Goal: Check status

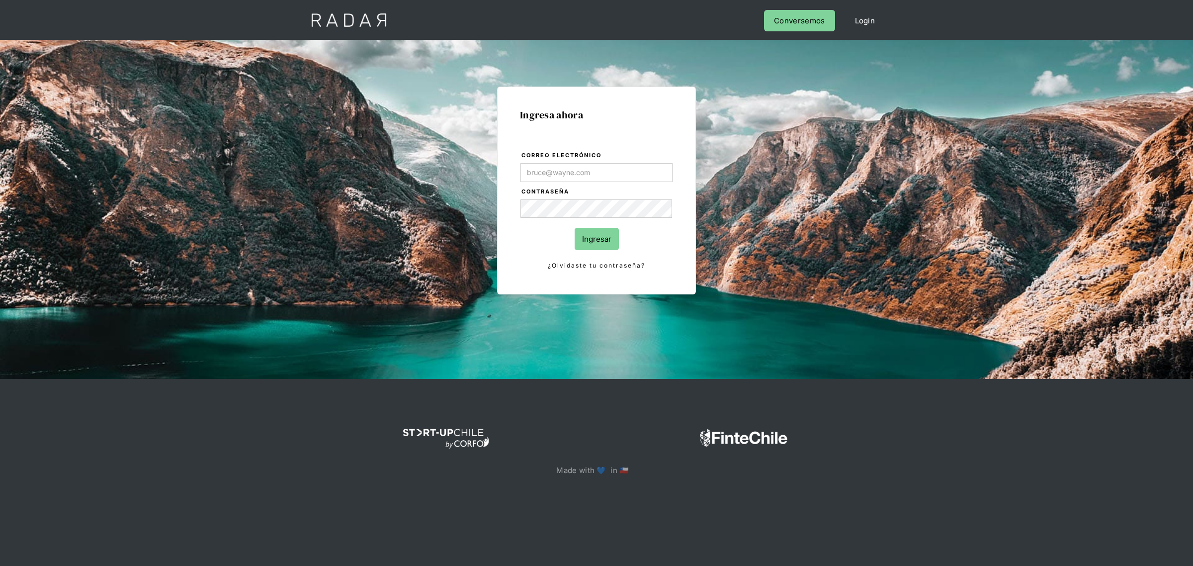
type input "[PERSON_NAME][EMAIL_ADDRESS][PERSON_NAME][DOMAIN_NAME]"
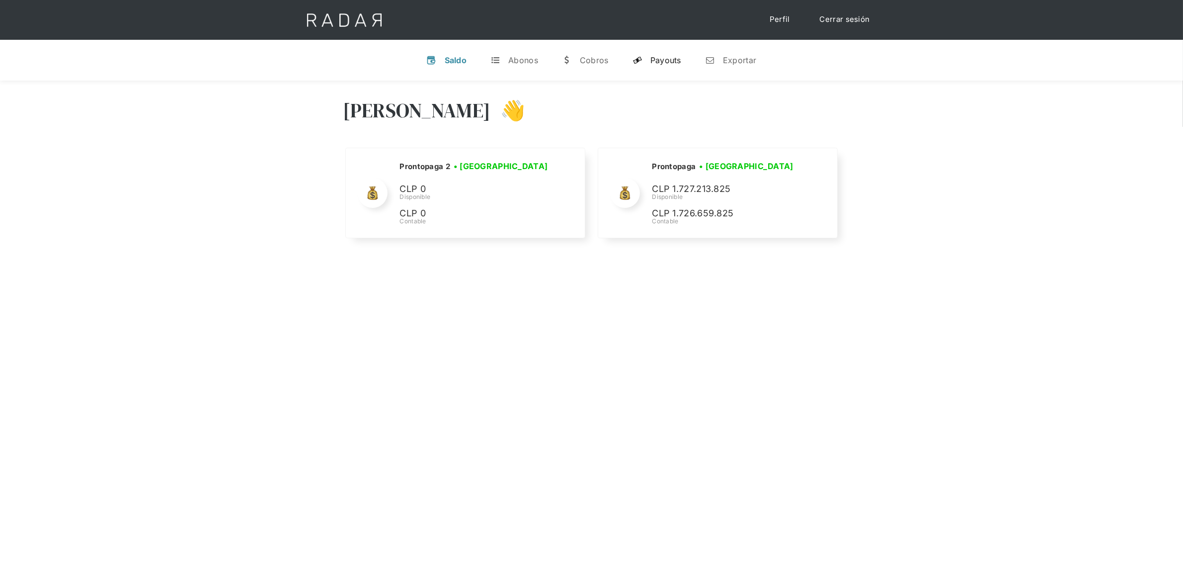
click at [675, 70] on link "y Payouts" at bounding box center [657, 60] width 65 height 26
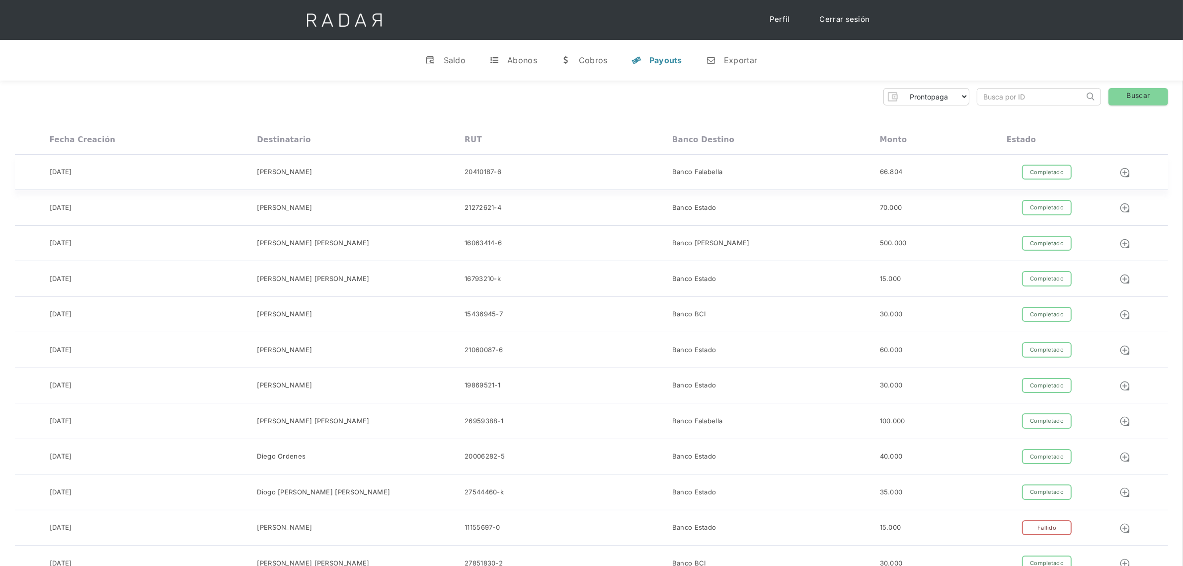
click at [852, 170] on div "Banco Falabella" at bounding box center [777, 172] width 208 height 15
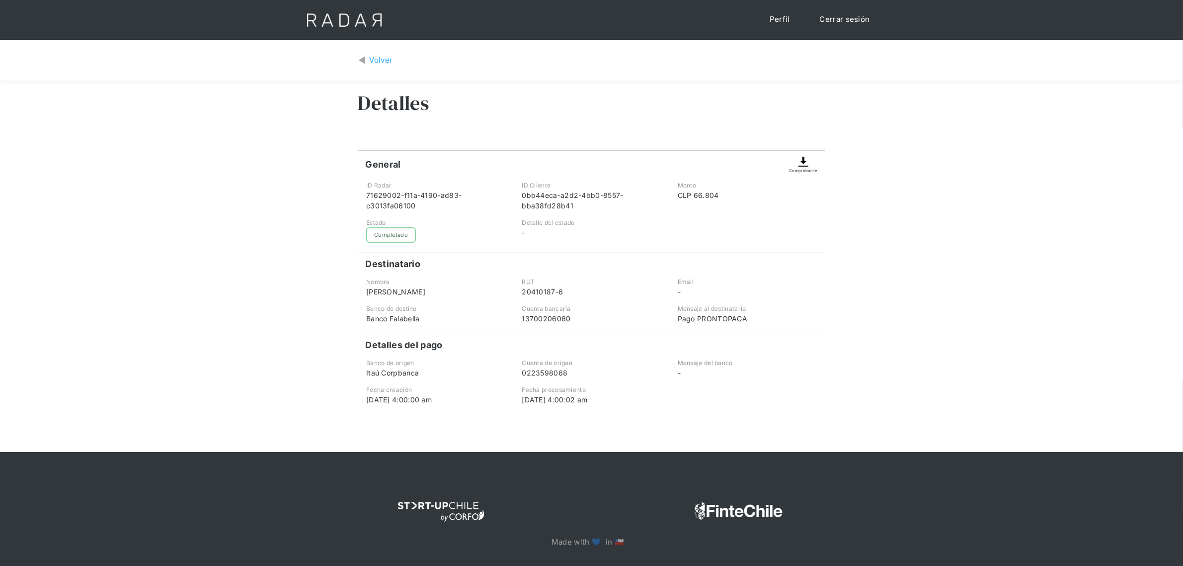
click at [373, 60] on div "Volver" at bounding box center [381, 60] width 23 height 11
